Goal: Information Seeking & Learning: Learn about a topic

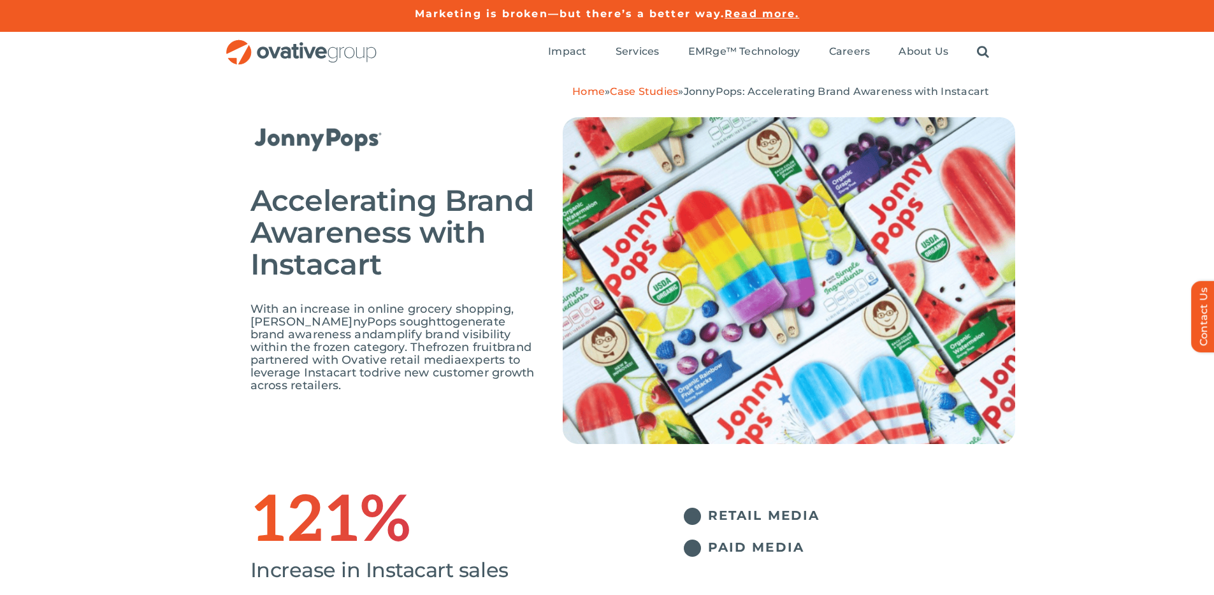
click at [615, 90] on link "Case Studies" at bounding box center [644, 91] width 68 height 12
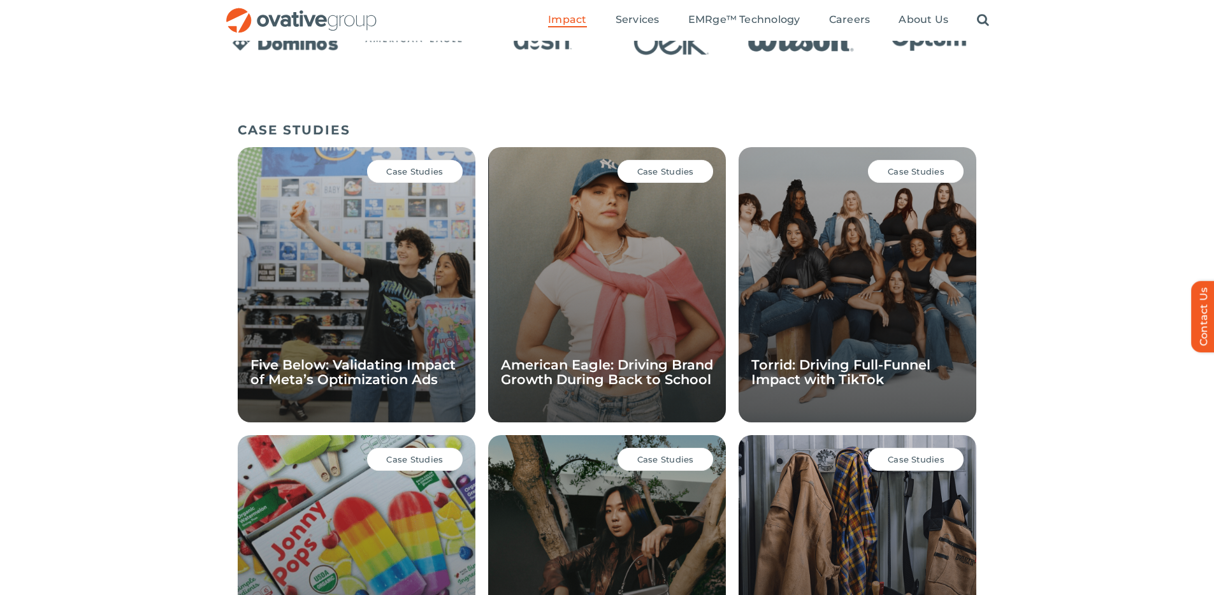
scroll to position [747, 0]
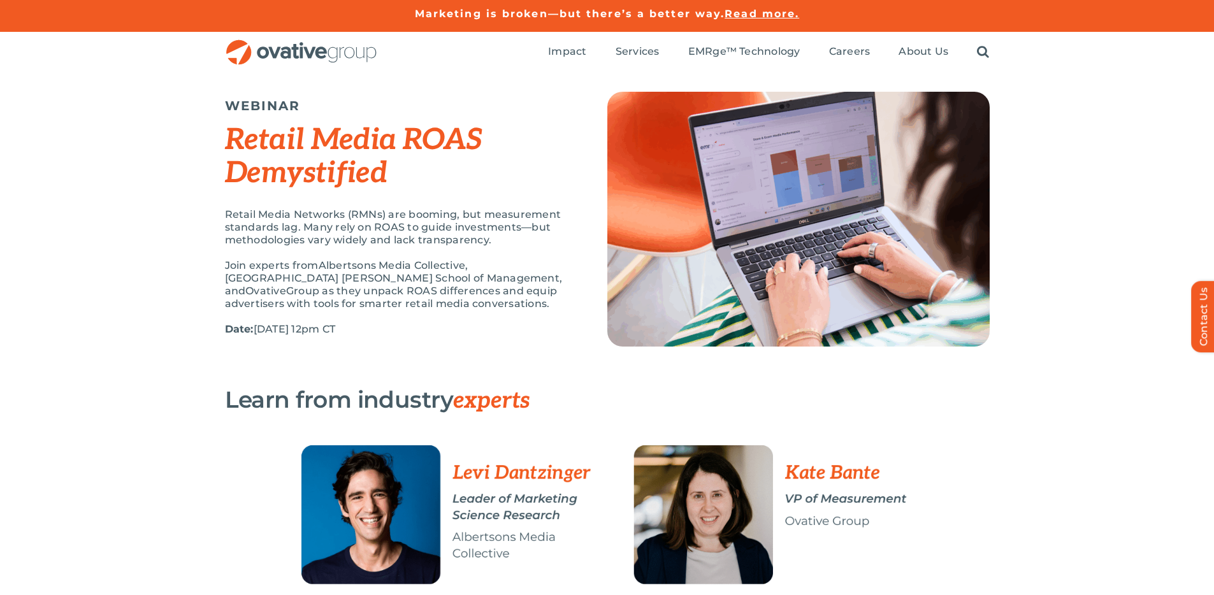
click at [509, 245] on p "Retail Media Networks (RMNs) are booming, but measurement standards lag. Many r…" at bounding box center [400, 227] width 350 height 38
click at [519, 231] on p "Retail Media Networks (RMNs) are booming, but measurement standards lag. Many r…" at bounding box center [400, 227] width 350 height 38
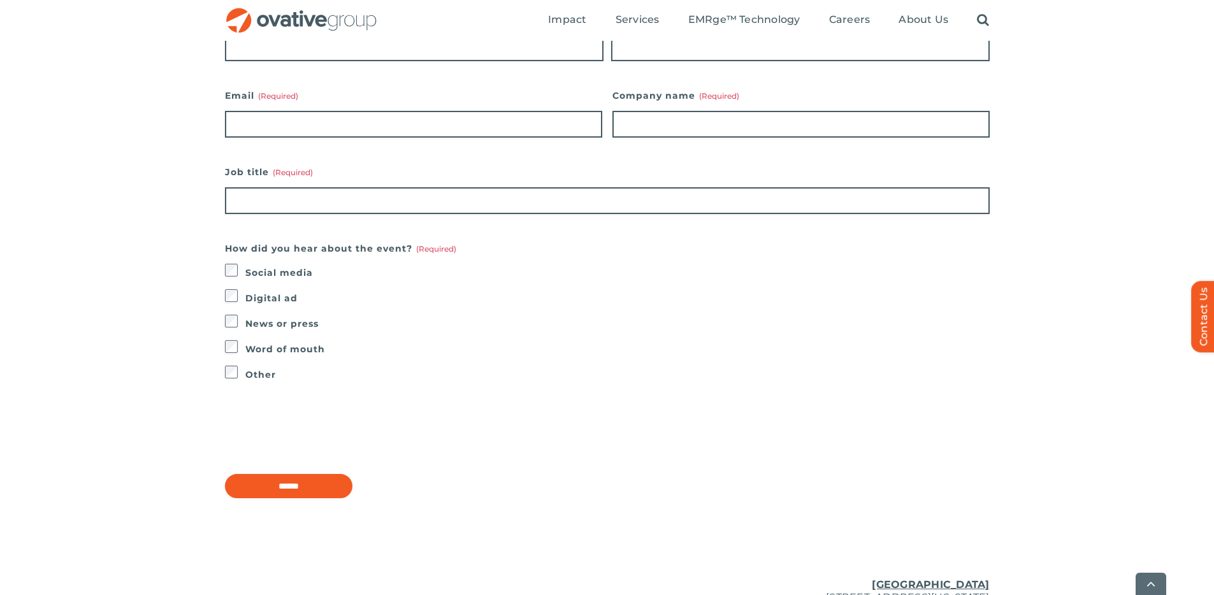
scroll to position [816, 0]
click at [769, 323] on label "News or press" at bounding box center [617, 323] width 744 height 18
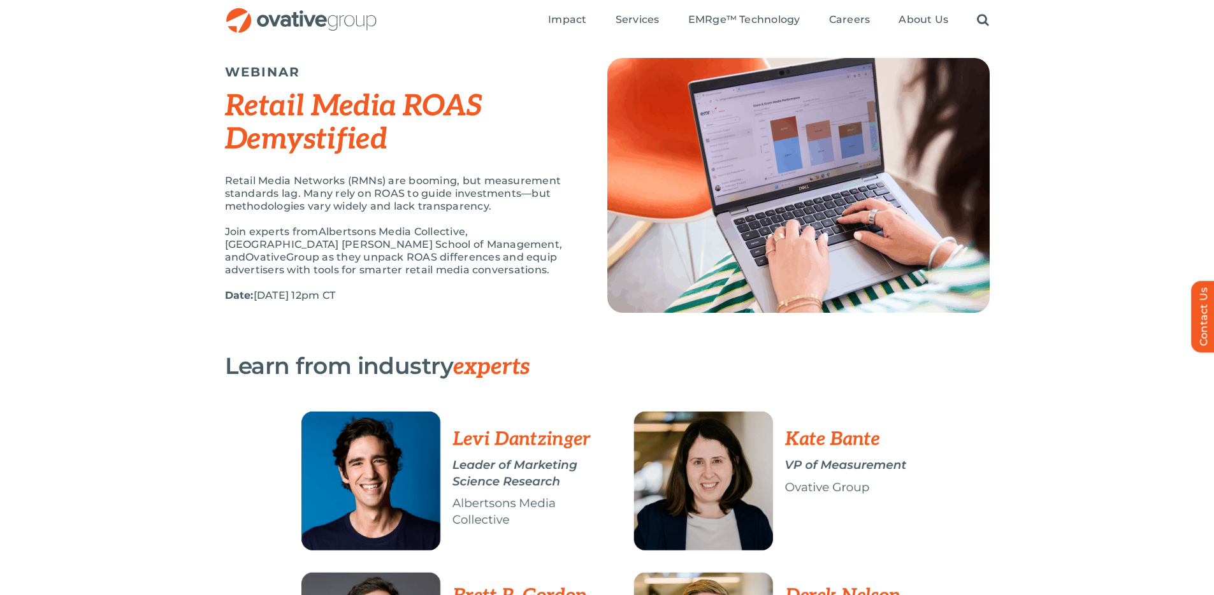
scroll to position [33, 0]
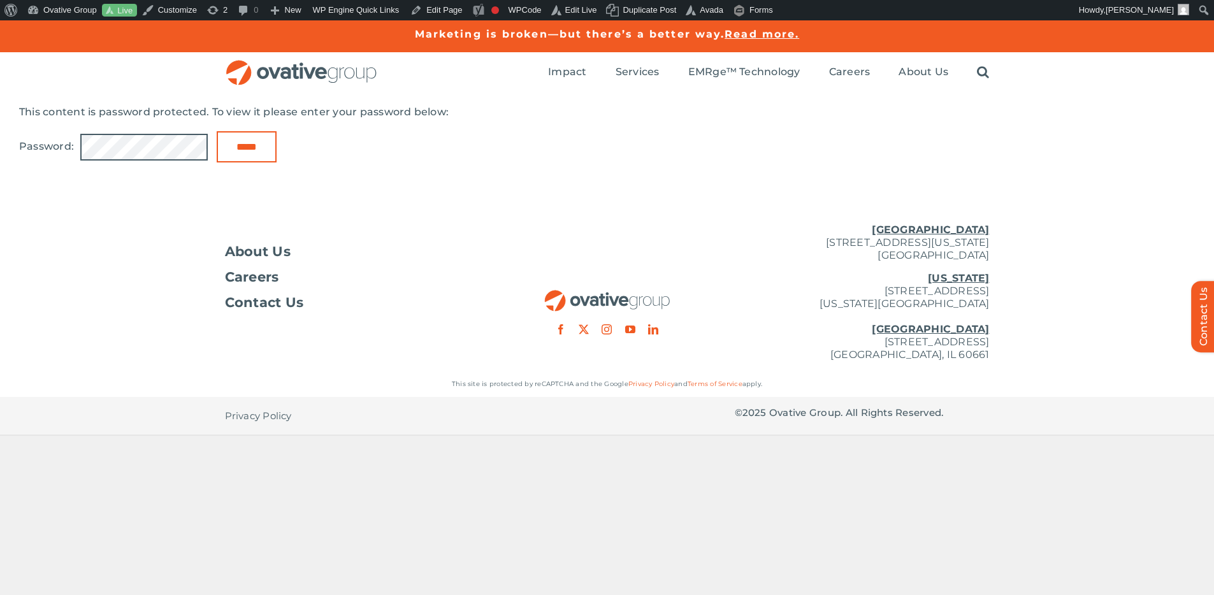
click at [217, 131] on input "*****" at bounding box center [247, 146] width 60 height 31
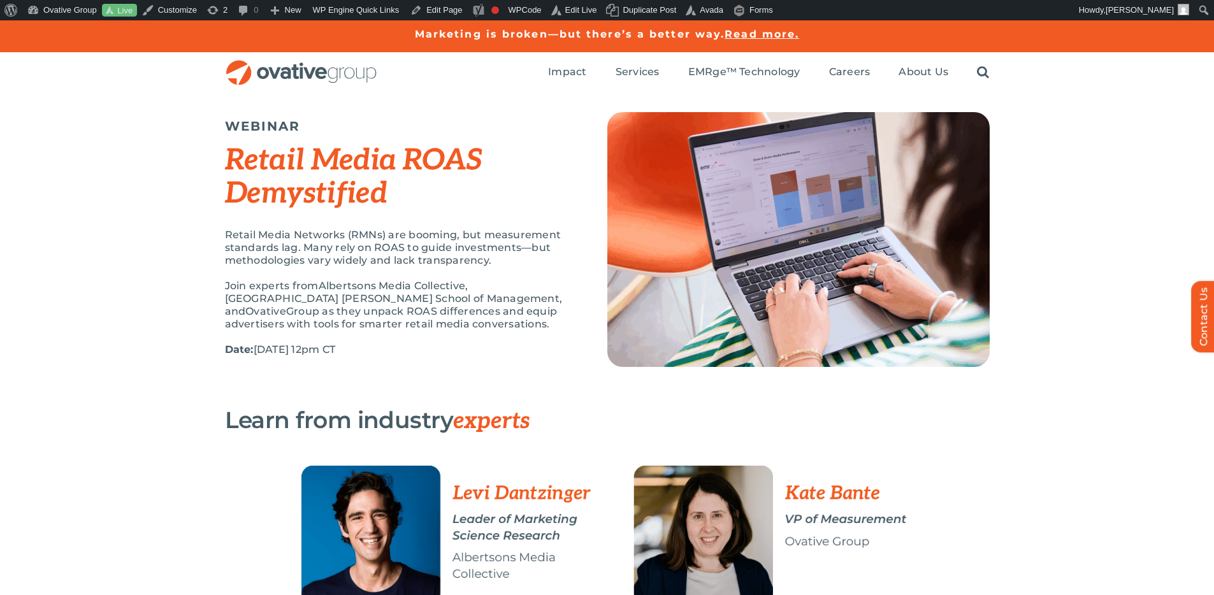
click at [464, 280] on span "Albertsons Media Collective, [GEOGRAPHIC_DATA] [PERSON_NAME] School of Manageme…" at bounding box center [394, 299] width 338 height 38
click at [509, 220] on div "Retail Media ROAS Demystified" at bounding box center [400, 185] width 350 height 85
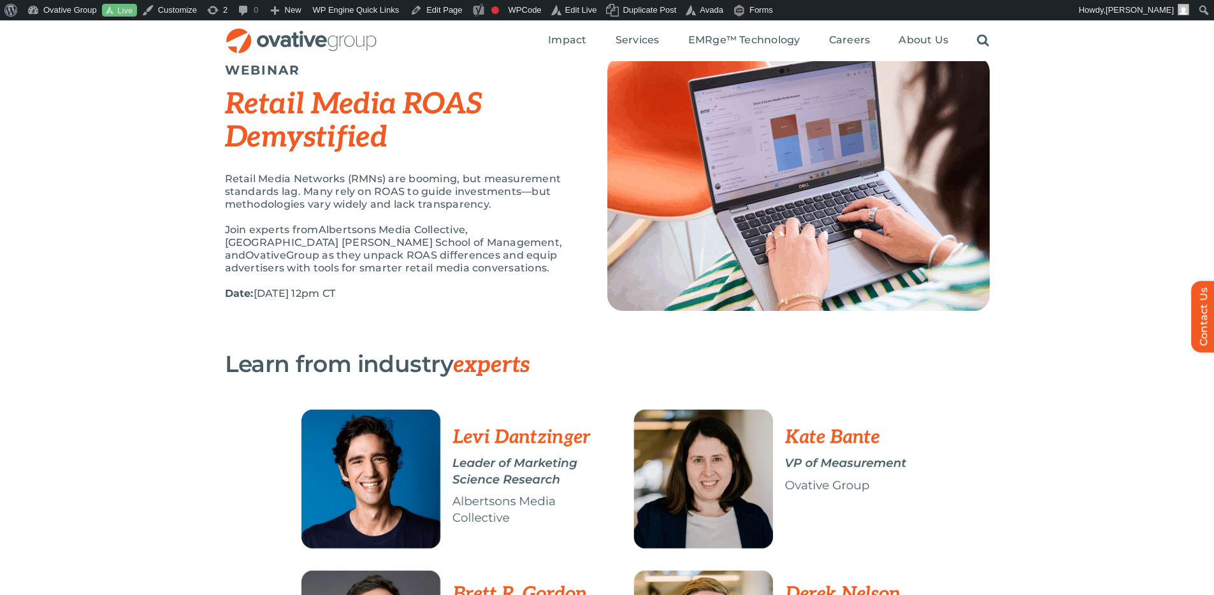
scroll to position [53, 0]
